Goal: Information Seeking & Learning: Learn about a topic

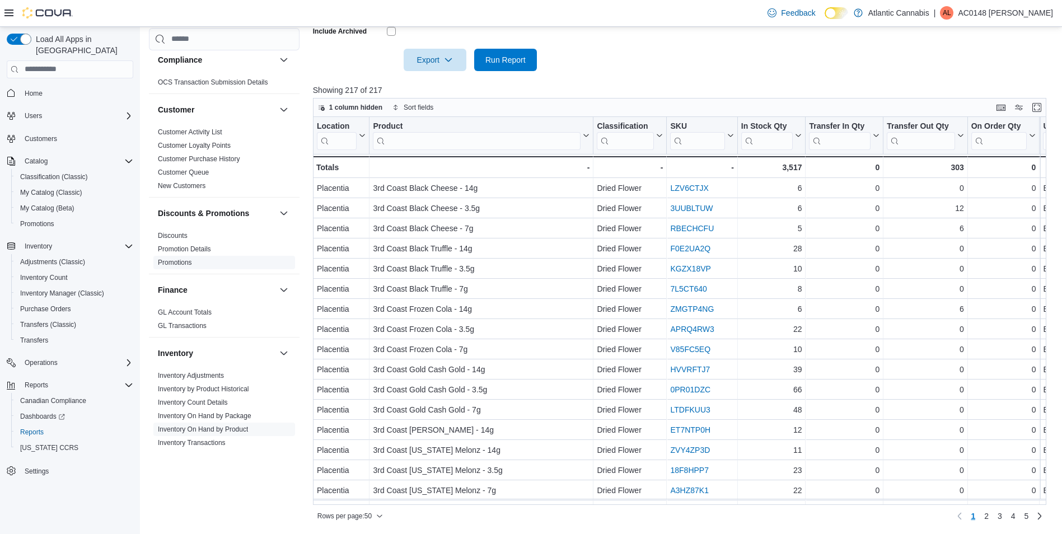
scroll to position [63, 0]
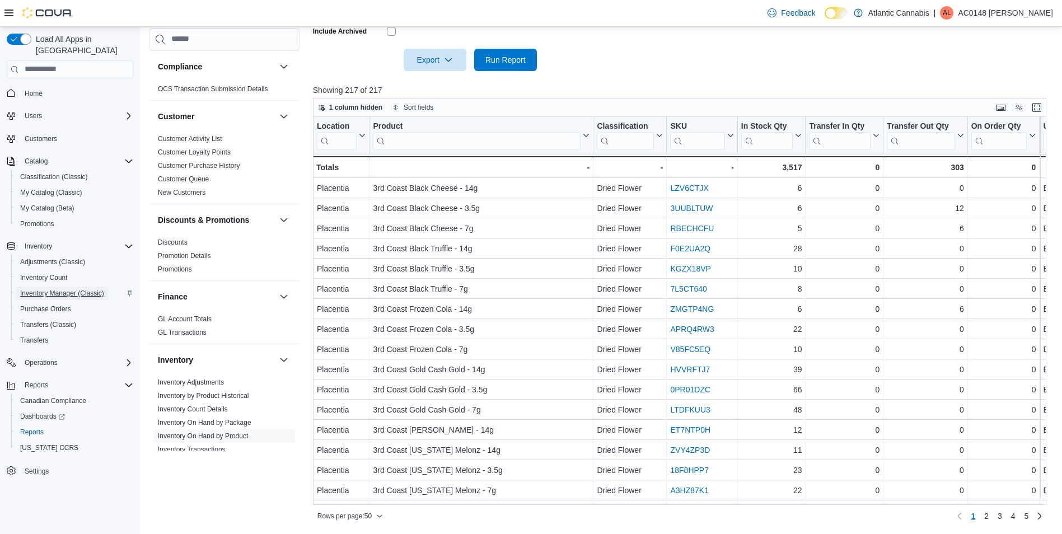
click at [59, 289] on span "Inventory Manager (Classic)" at bounding box center [62, 293] width 84 height 9
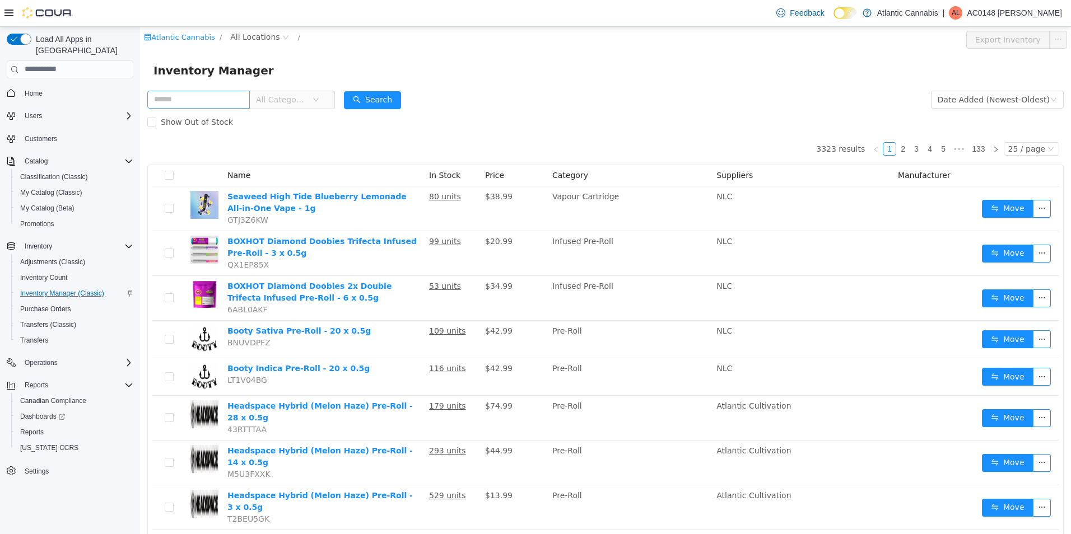
click at [223, 102] on input "text" at bounding box center [198, 99] width 102 height 18
type input "**********"
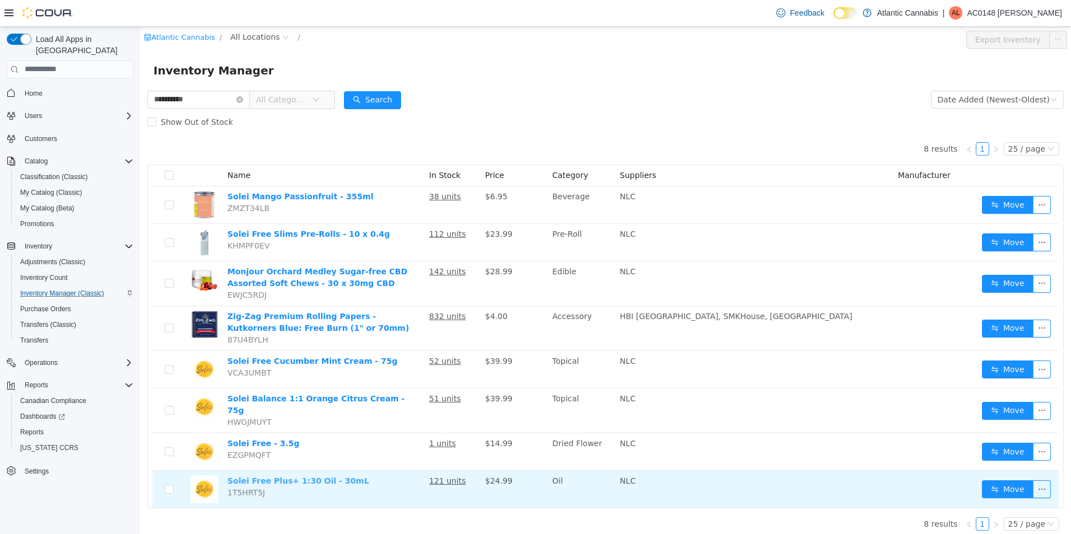
click at [310, 476] on link "Solei Free Plus+ 1:30 Oil - 30mL" at bounding box center [298, 480] width 142 height 9
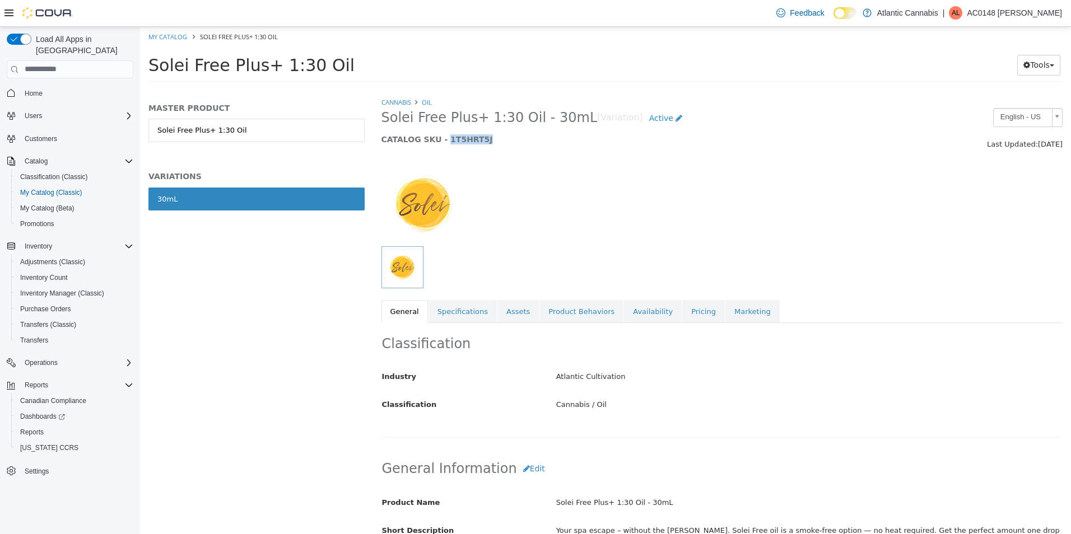
drag, startPoint x: 439, startPoint y: 138, endPoint x: 475, endPoint y: 138, distance: 35.8
click at [475, 138] on h5 "CATALOG SKU - 1T5HRT5J" at bounding box center [634, 139] width 507 height 10
copy h5 "1T5HRT5J"
click at [92, 63] on input "search" at bounding box center [70, 69] width 127 height 18
click at [174, 39] on link "My Catalog" at bounding box center [167, 36] width 39 height 8
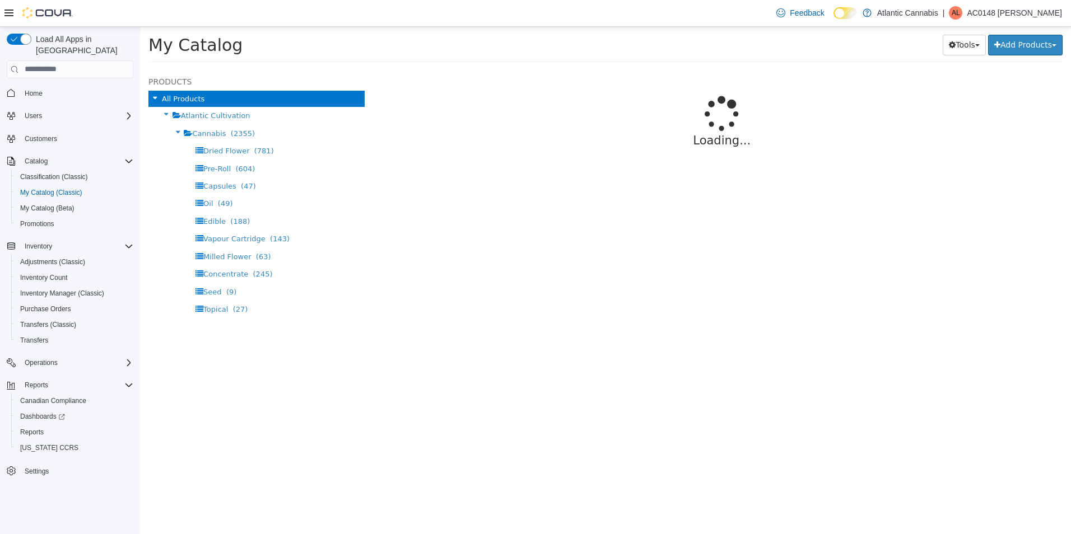
select select "**********"
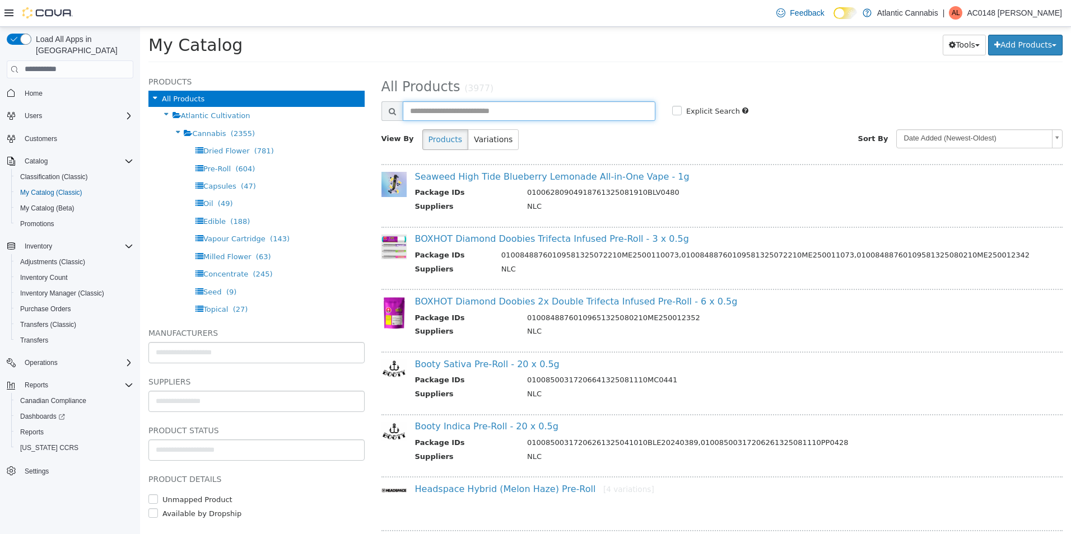
click at [578, 115] on input "text" at bounding box center [529, 111] width 253 height 20
type input "********"
select select "**********"
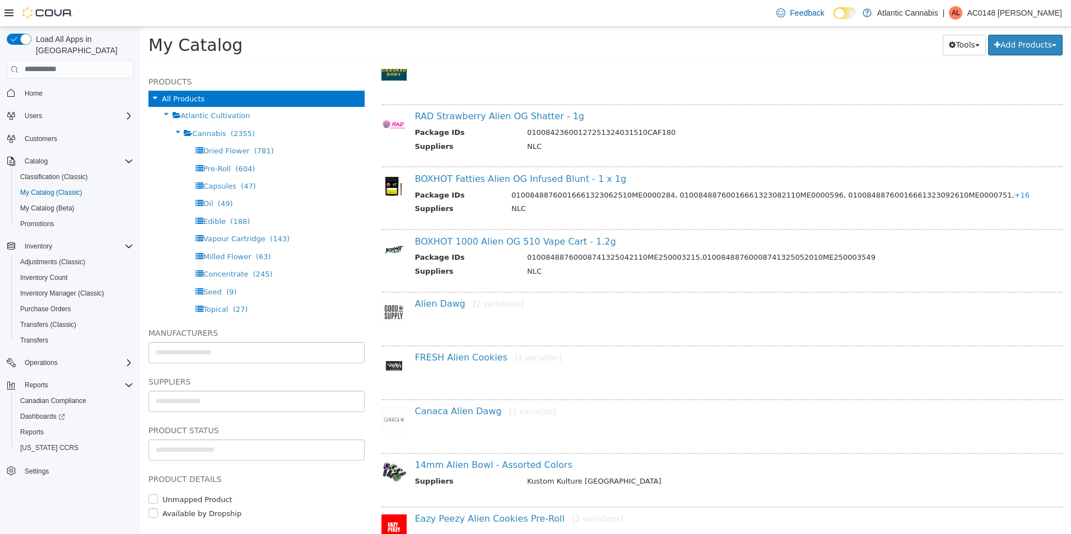
scroll to position [224, 0]
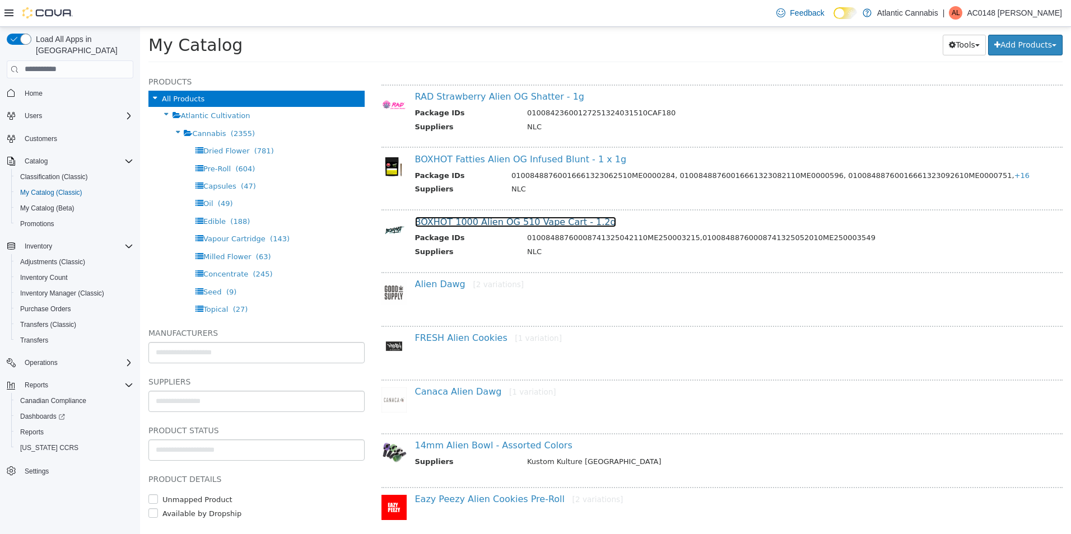
click at [521, 225] on link "BOXHOT 1000 Alien OG 510 Vape Cart - 1.2g" at bounding box center [515, 221] width 201 height 11
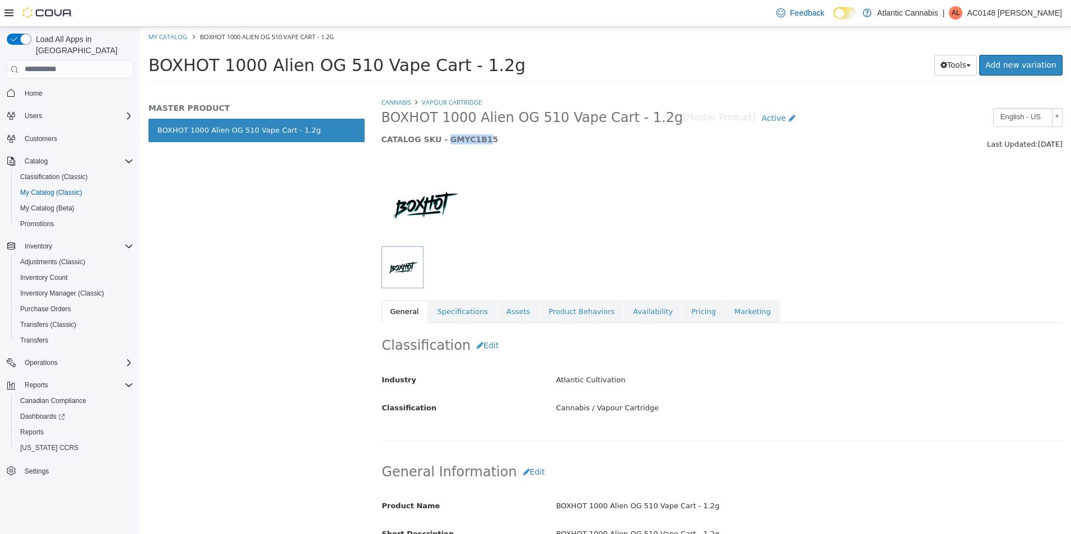
drag, startPoint x: 440, startPoint y: 138, endPoint x: 474, endPoint y: 139, distance: 33.6
click at [474, 139] on h5 "CATALOG SKU - GMYC1B15" at bounding box center [634, 139] width 507 height 10
click at [476, 139] on h5 "CATALOG SKU - GMYC1B15" at bounding box center [634, 139] width 507 height 10
drag, startPoint x: 477, startPoint y: 139, endPoint x: 441, endPoint y: 138, distance: 36.4
click at [441, 138] on h5 "CATALOG SKU - GMYC1B15" at bounding box center [634, 139] width 507 height 10
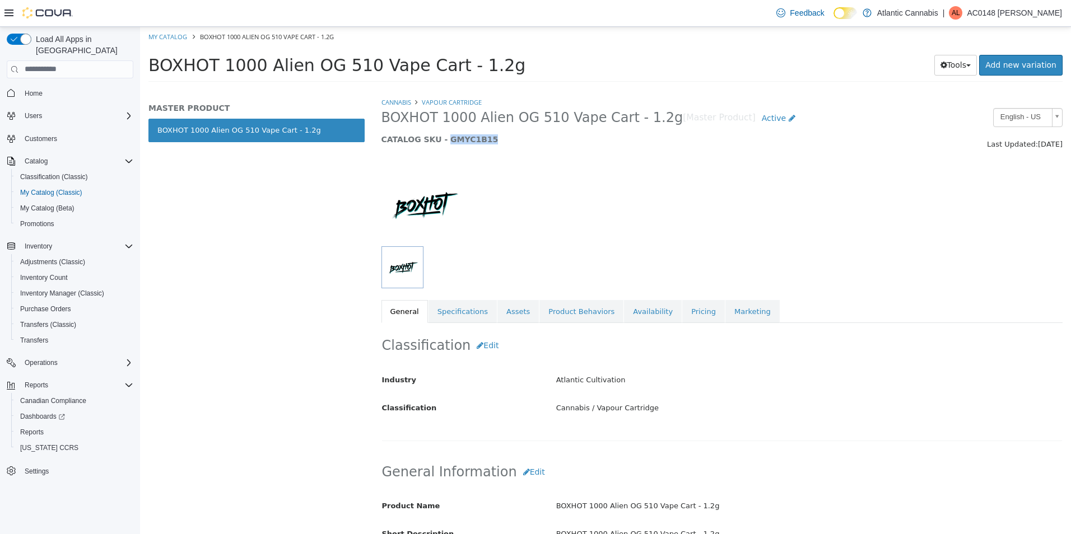
drag, startPoint x: 441, startPoint y: 138, endPoint x: 447, endPoint y: 139, distance: 6.2
copy h5 "GMYC1B15"
click at [499, 310] on link "Assets" at bounding box center [517, 312] width 41 height 24
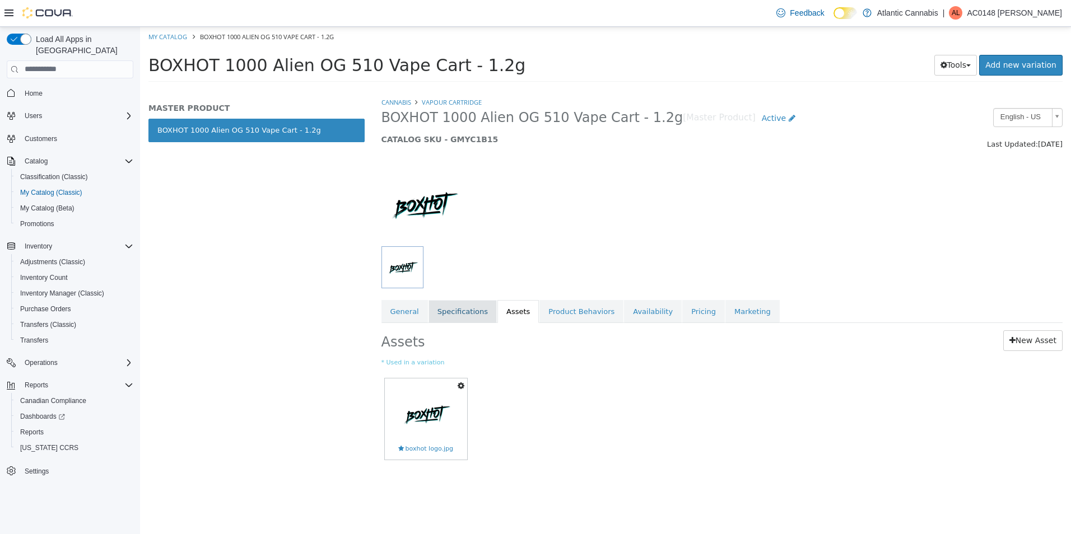
click at [465, 312] on link "Specifications" at bounding box center [462, 312] width 68 height 24
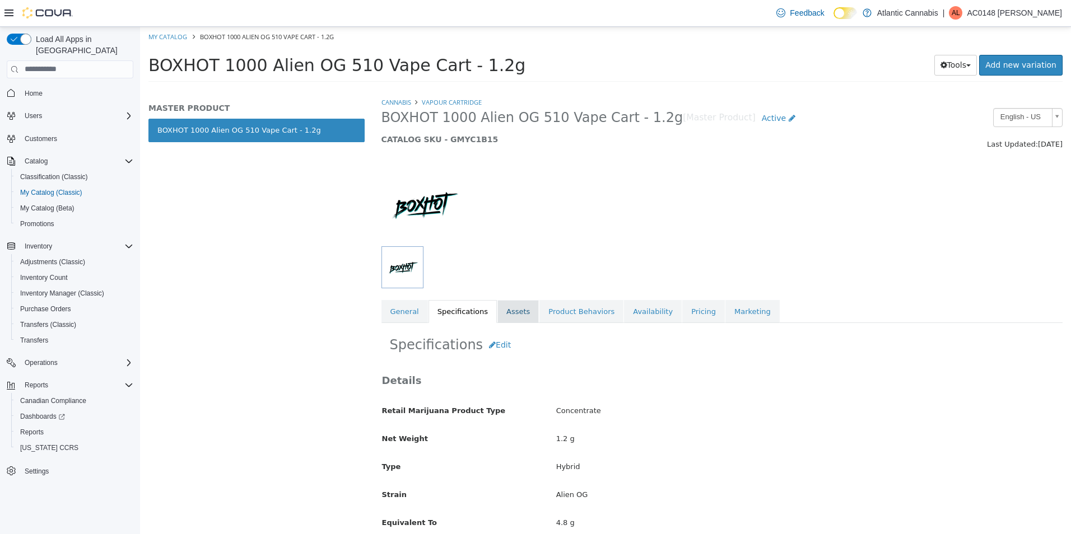
click at [513, 310] on link "Assets" at bounding box center [517, 312] width 41 height 24
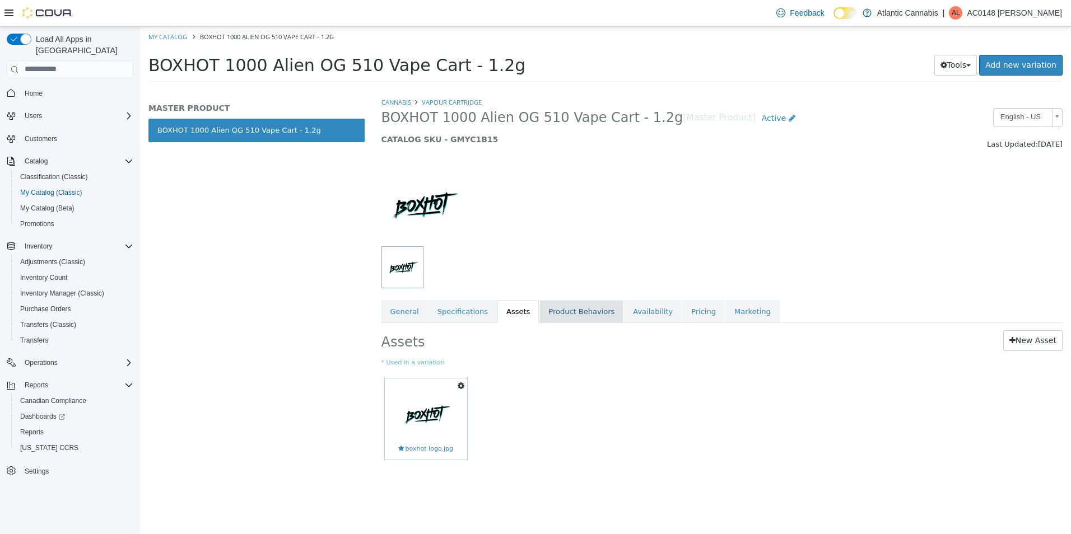
click at [553, 309] on link "Product Behaviors" at bounding box center [581, 312] width 84 height 24
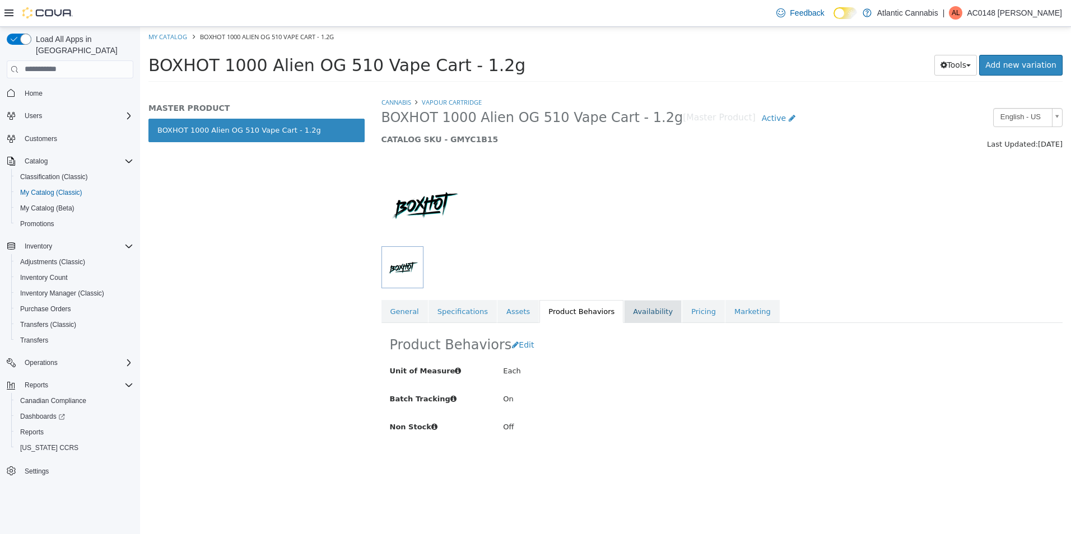
click at [625, 310] on link "Availability" at bounding box center [653, 312] width 58 height 24
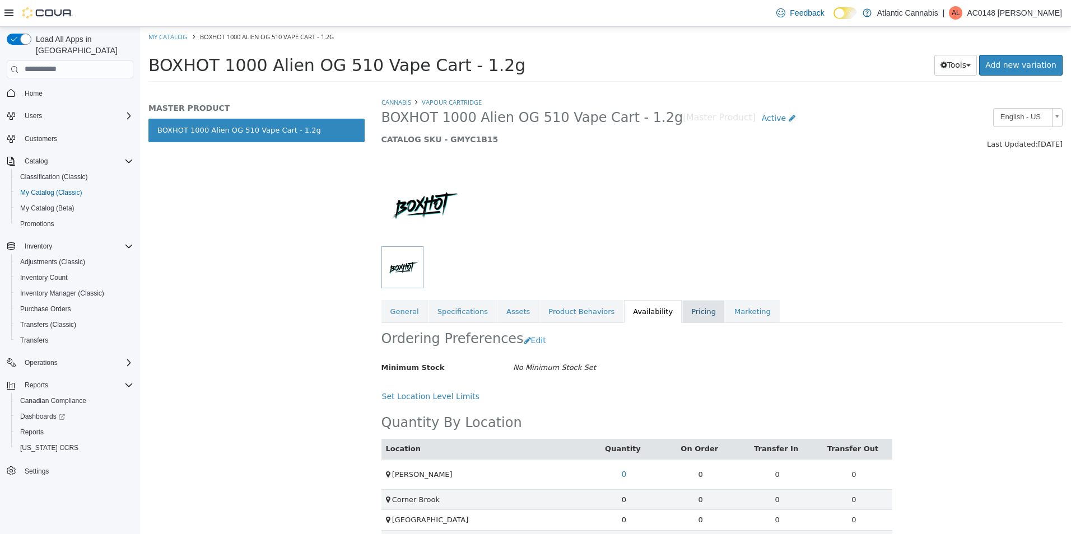
click at [682, 311] on link "Pricing" at bounding box center [703, 312] width 43 height 24
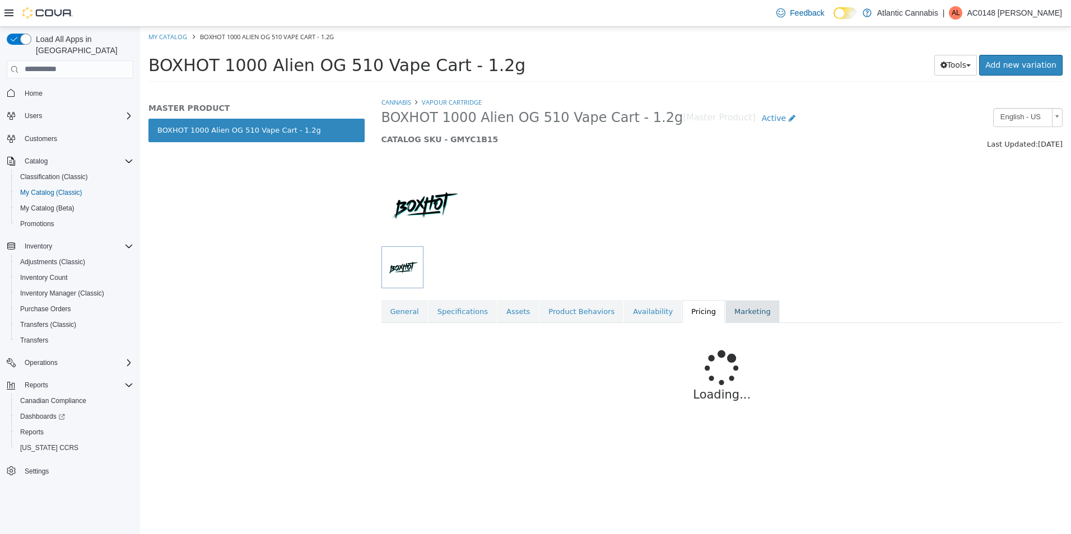
click at [725, 310] on link "Marketing" at bounding box center [752, 312] width 54 height 24
